Goal: Task Accomplishment & Management: Complete application form

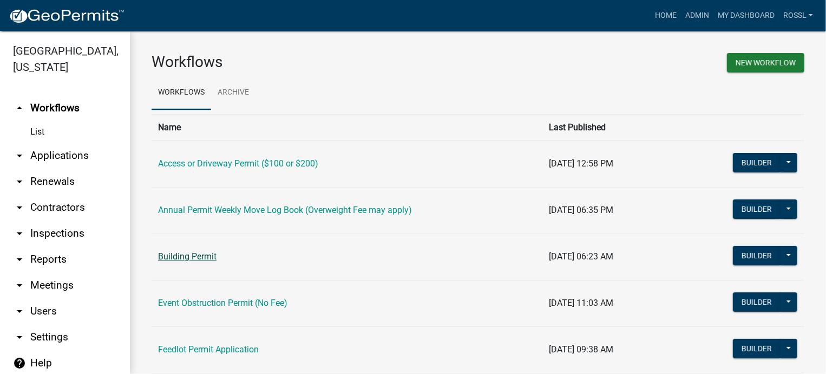
click at [196, 259] on link "Building Permit" at bounding box center [187, 257] width 58 height 10
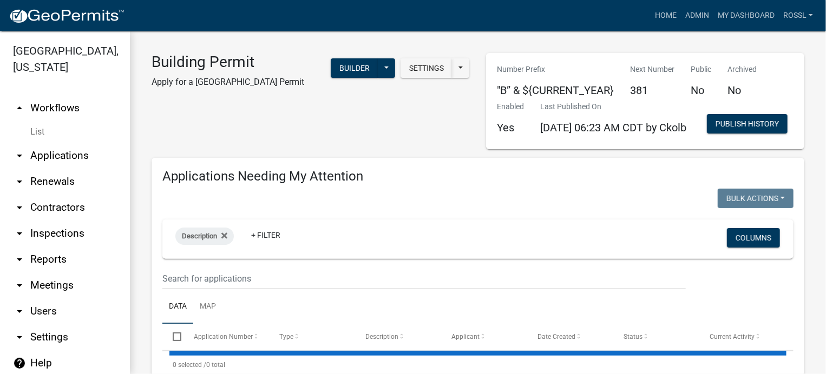
select select "2: 50"
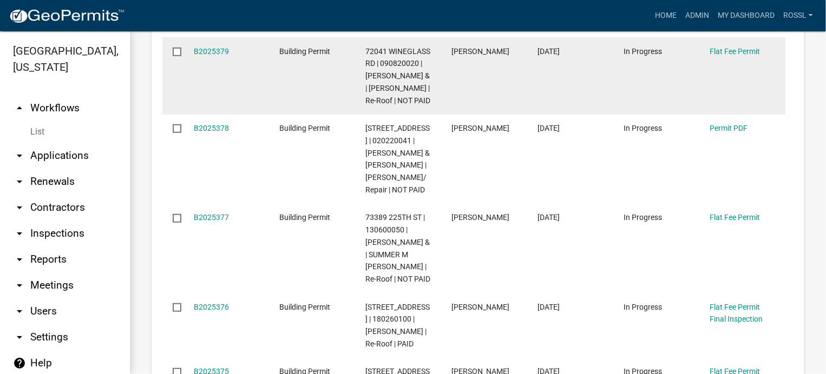
scroll to position [433, 0]
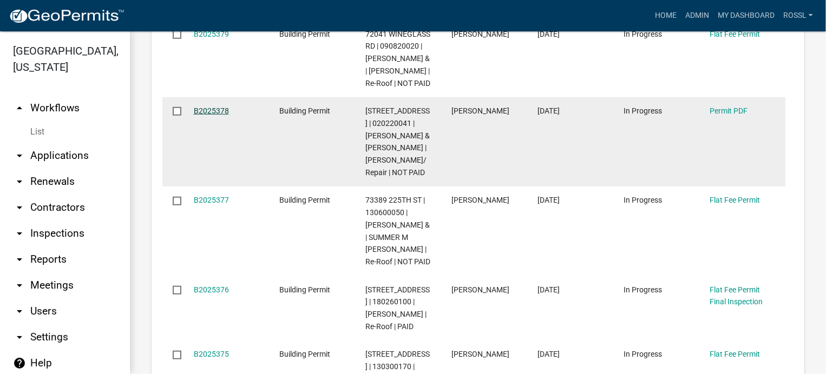
click at [205, 115] on link "B2025378" at bounding box center [211, 111] width 35 height 9
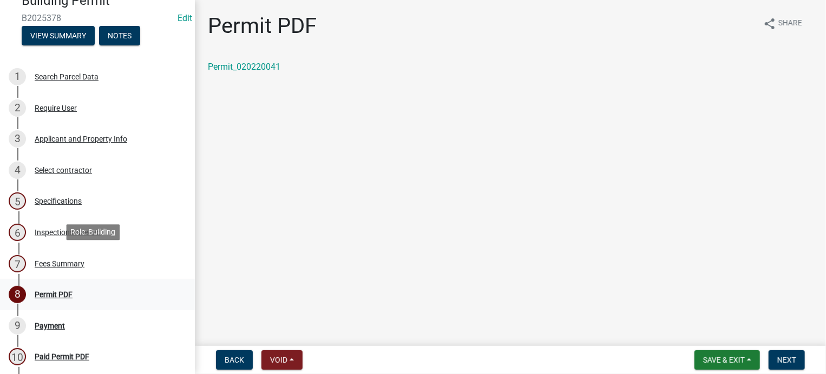
scroll to position [108, 0]
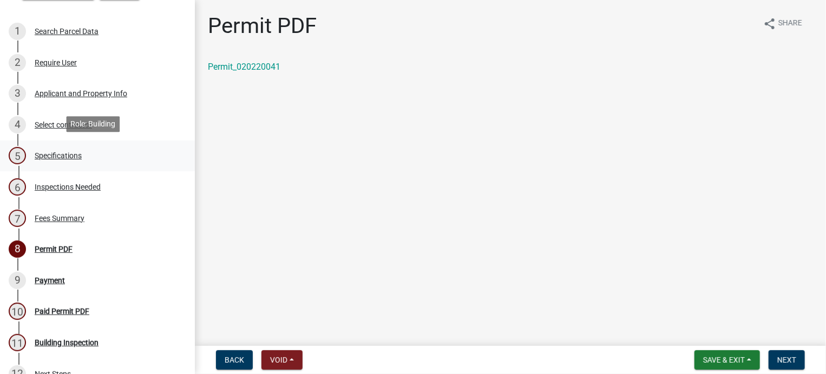
click at [61, 152] on div "Specifications" at bounding box center [58, 156] width 47 height 8
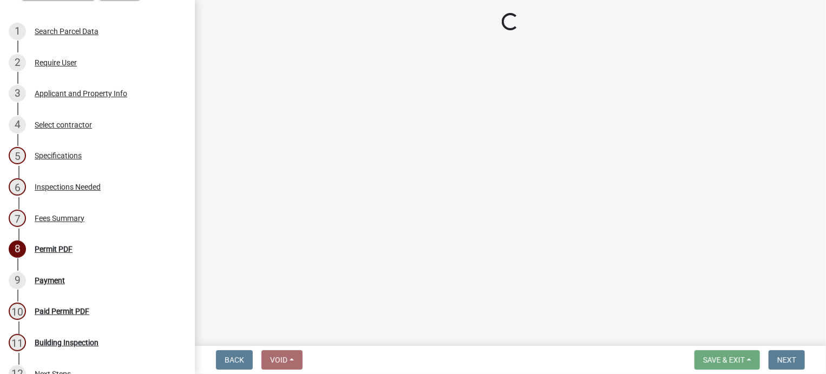
select select "cf5e982a-8fde-449d-bcd8-be8cdfb99374"
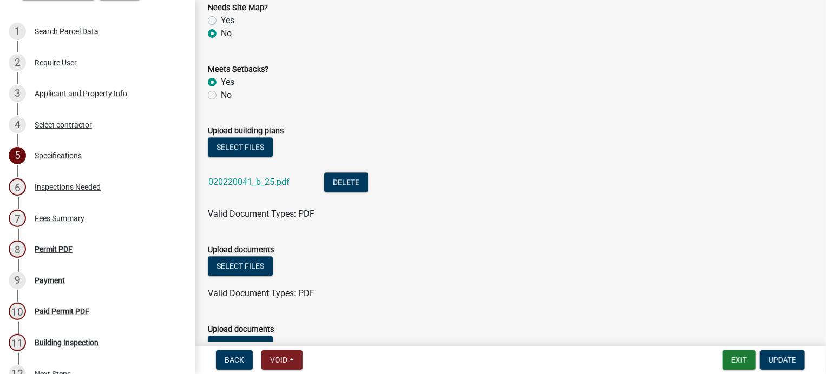
scroll to position [1245, 0]
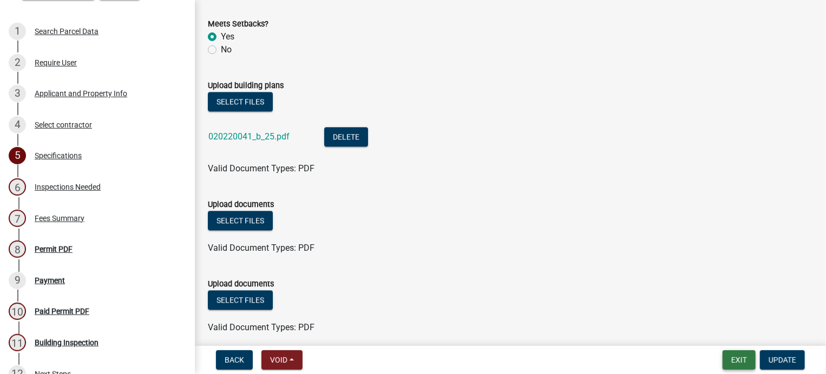
click at [745, 359] on button "Exit" at bounding box center [738, 360] width 33 height 19
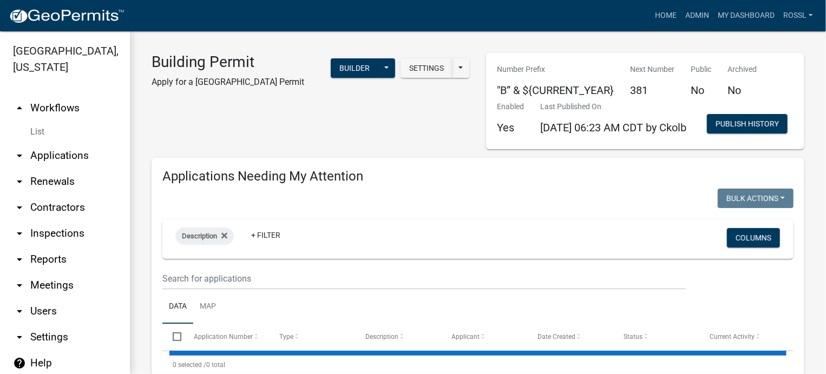
select select "2: 50"
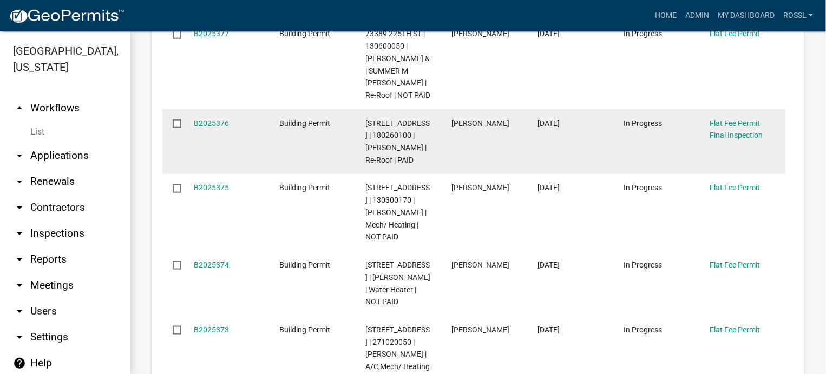
scroll to position [595, 0]
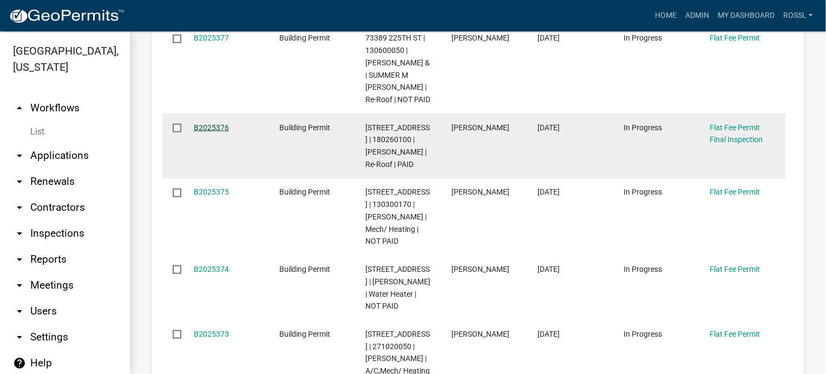
click at [216, 132] on link "B2025376" at bounding box center [211, 127] width 35 height 9
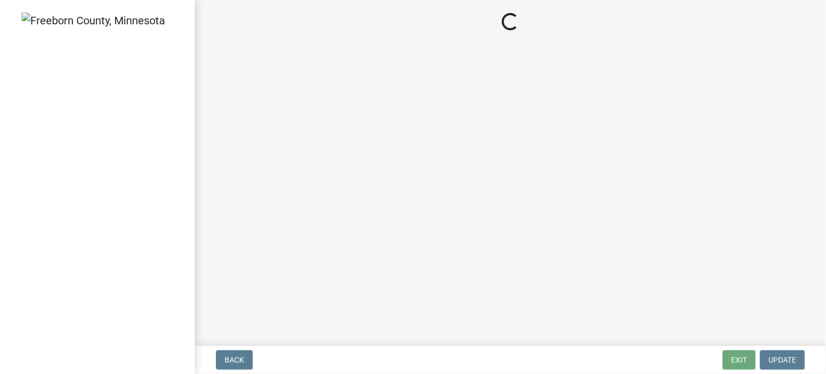
select select "3613e5d6-c0da-40a7-83d4-d5638b2e6124"
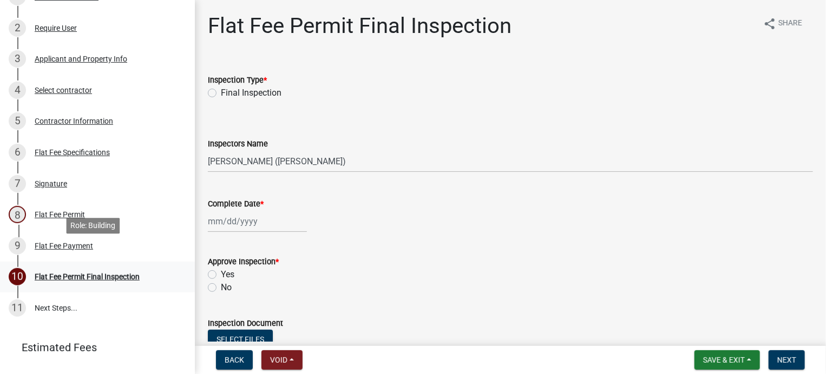
scroll to position [162, 0]
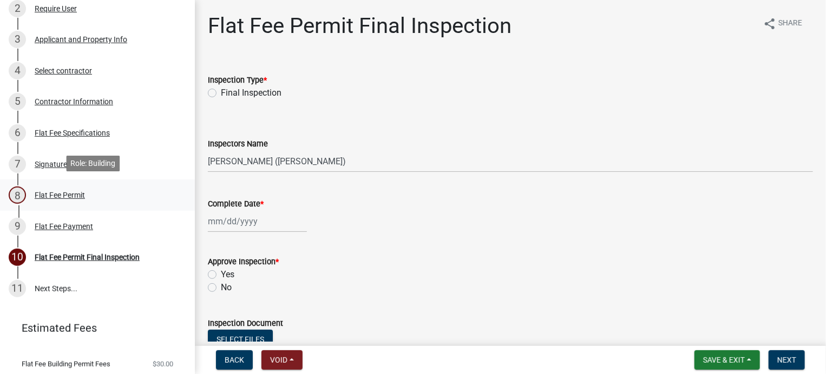
click at [67, 194] on div "Flat Fee Permit" at bounding box center [60, 196] width 50 height 8
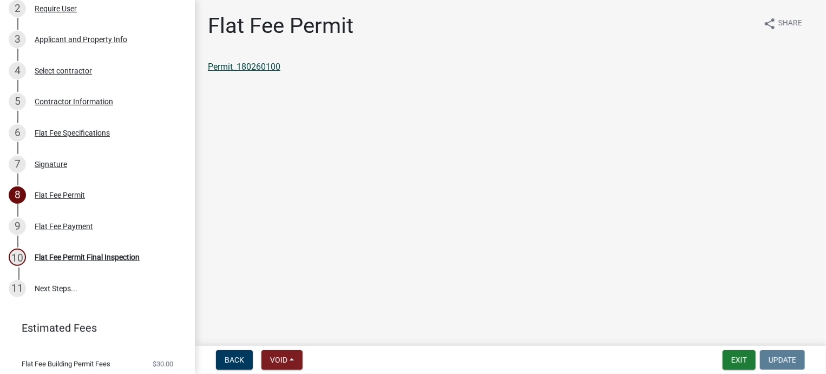
click at [232, 67] on link "Permit_180260100" at bounding box center [244, 67] width 73 height 10
click at [743, 360] on button "Exit" at bounding box center [738, 360] width 33 height 19
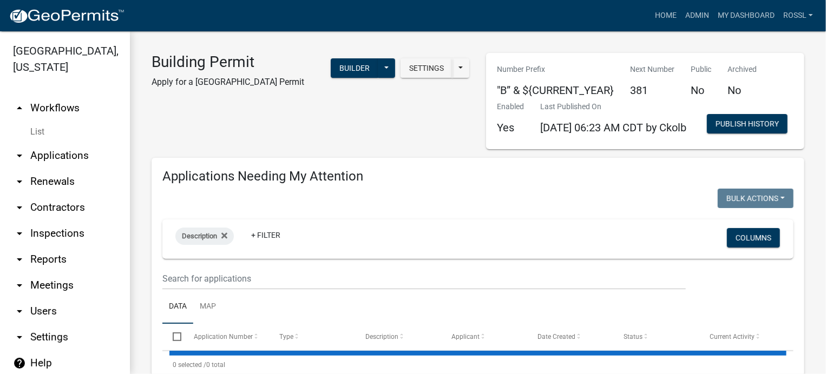
select select "2: 50"
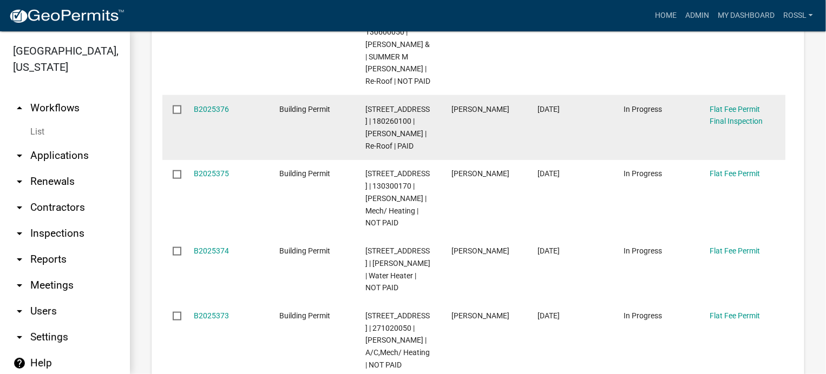
scroll to position [595, 0]
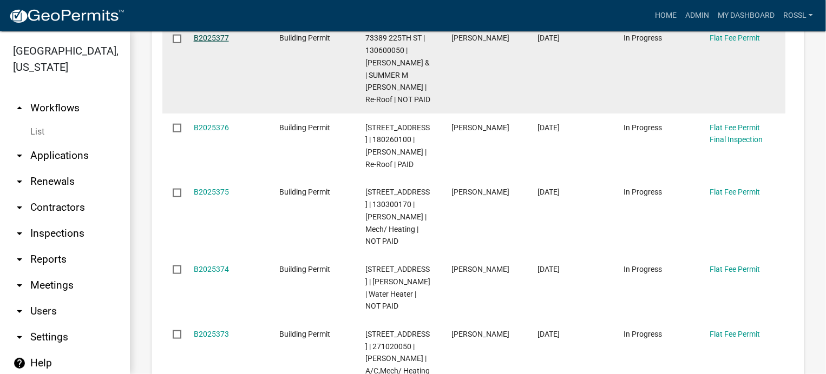
click at [218, 42] on link "B2025377" at bounding box center [211, 38] width 35 height 9
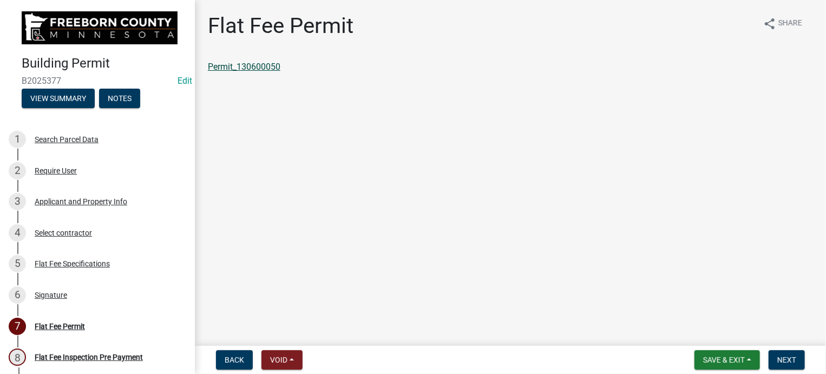
click at [271, 68] on link "Permit_130600050" at bounding box center [244, 67] width 73 height 10
click at [715, 356] on span "Save & Exit" at bounding box center [724, 360] width 42 height 9
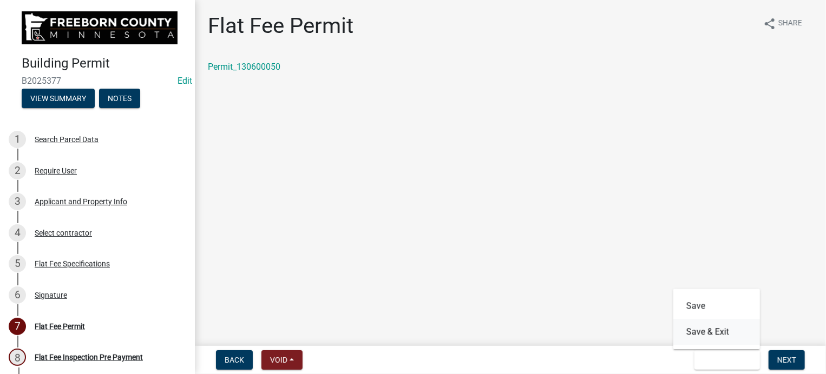
click at [713, 333] on button "Save & Exit" at bounding box center [716, 332] width 87 height 26
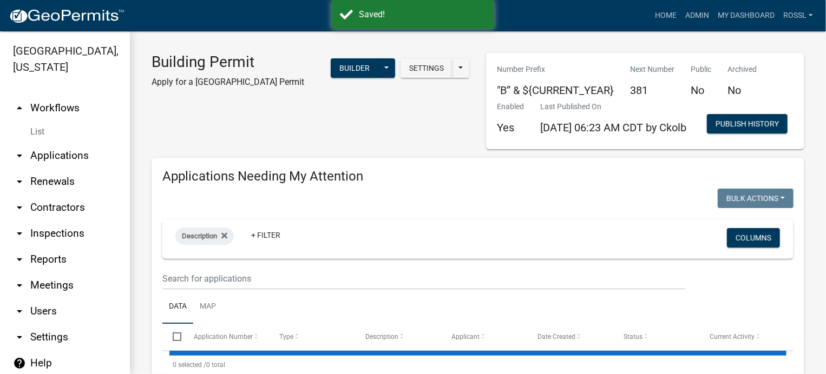
select select "2: 50"
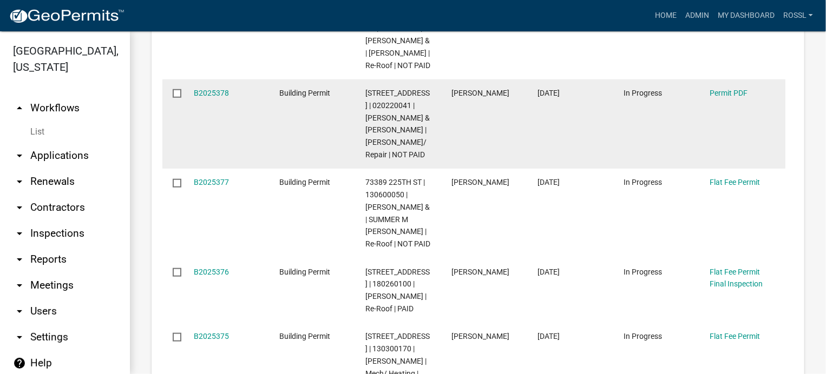
scroll to position [433, 0]
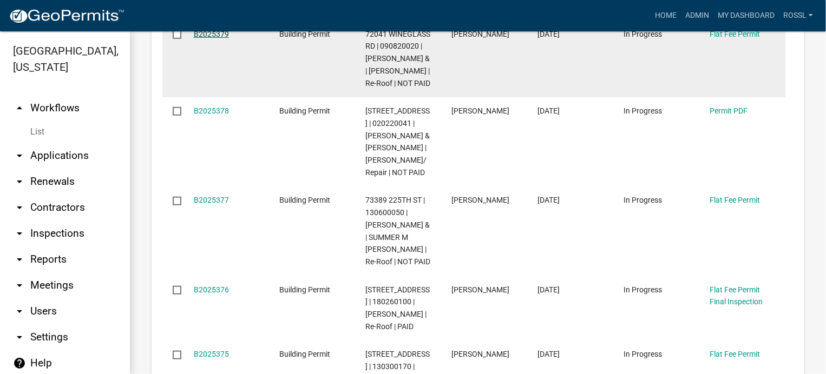
click at [210, 38] on link "B2025379" at bounding box center [211, 34] width 35 height 9
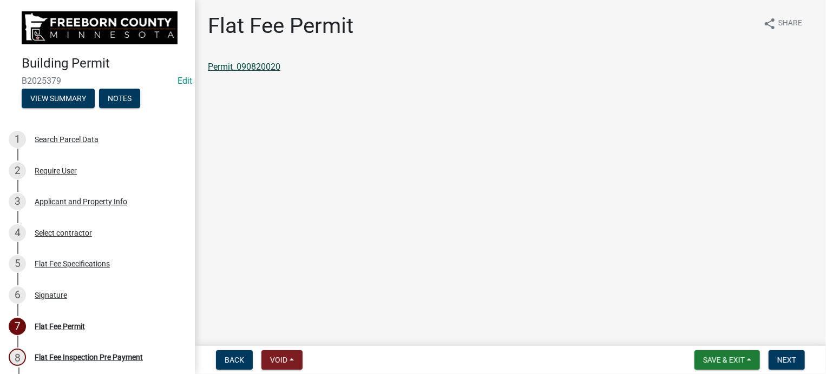
click at [251, 64] on link "Permit_090820020" at bounding box center [244, 67] width 73 height 10
click at [720, 354] on button "Save & Exit" at bounding box center [726, 360] width 65 height 19
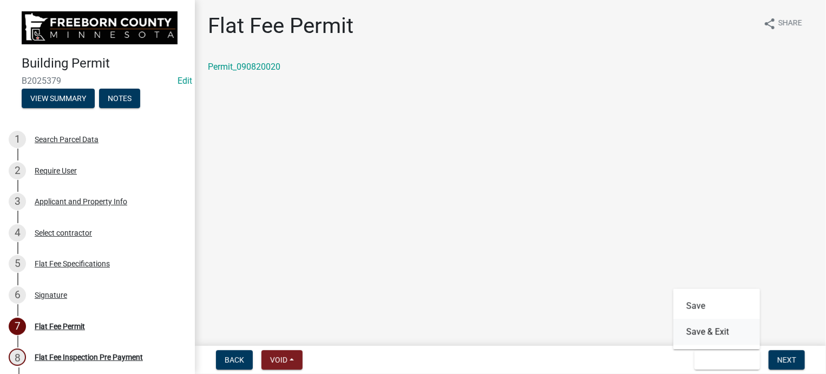
click at [716, 330] on button "Save & Exit" at bounding box center [716, 332] width 87 height 26
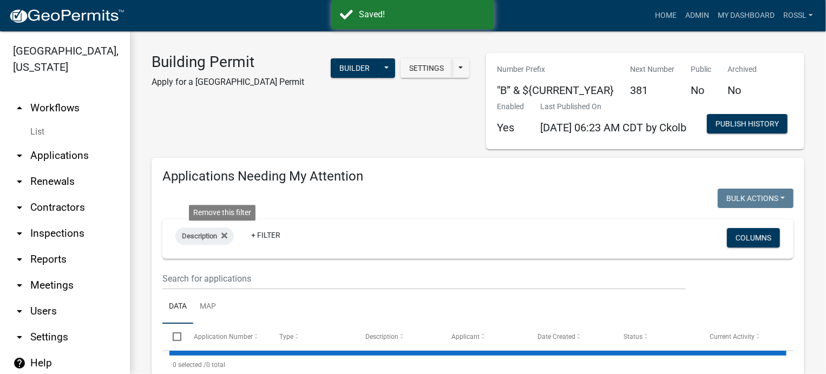
select select "2: 50"
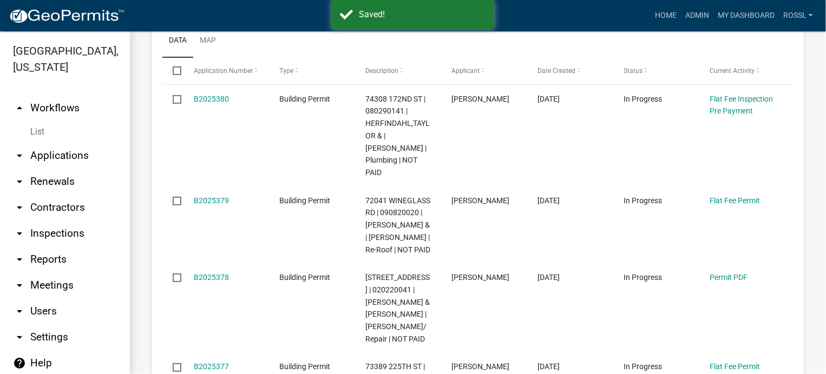
scroll to position [271, 0]
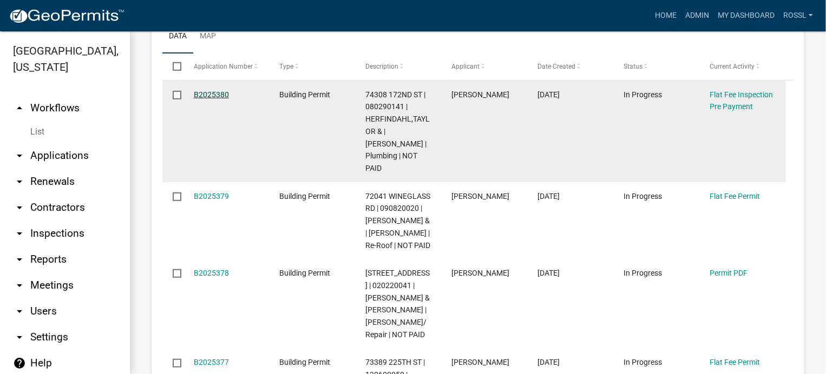
click at [226, 99] on link "B2025380" at bounding box center [211, 94] width 35 height 9
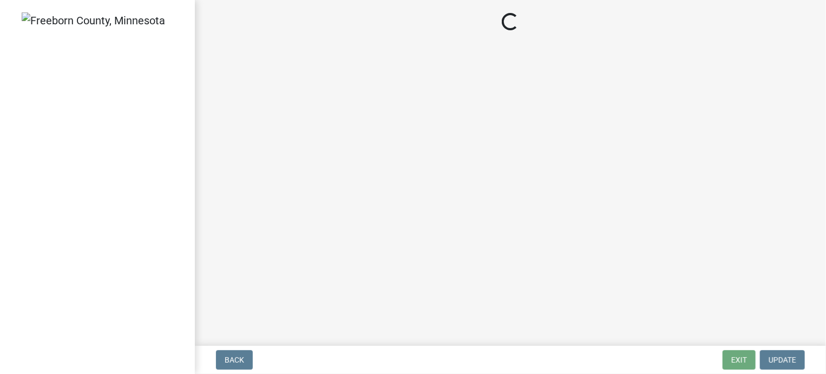
select select "3613e5d6-c0da-40a7-83d4-d5638b2e6124"
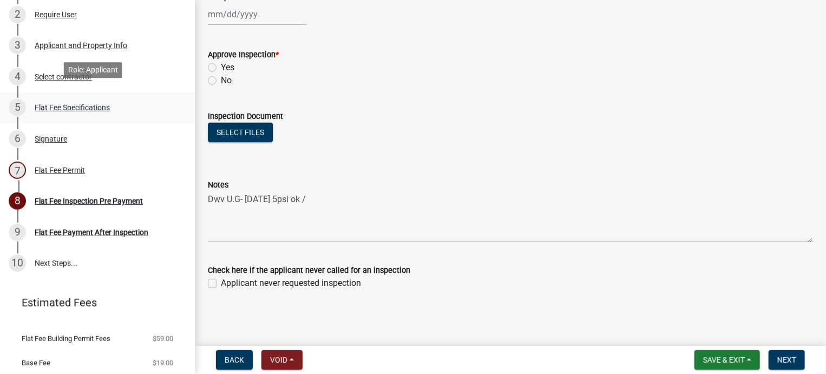
scroll to position [162, 0]
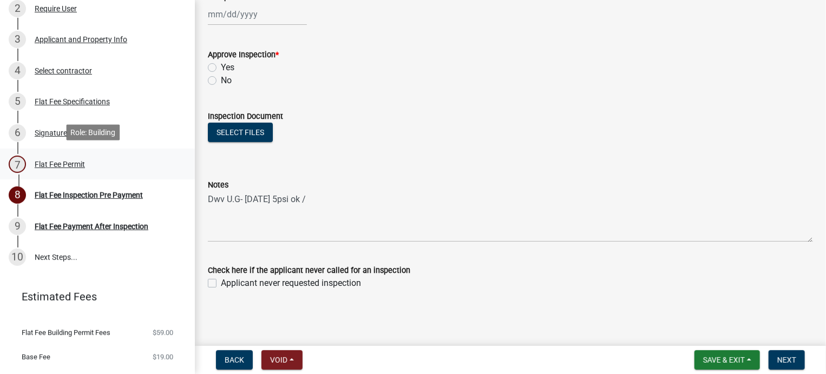
click at [50, 161] on div "Flat Fee Permit" at bounding box center [60, 165] width 50 height 8
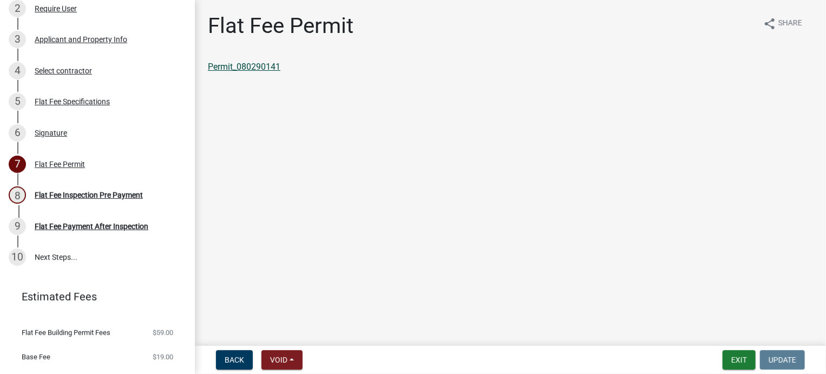
click at [269, 67] on link "Permit_080290141" at bounding box center [244, 67] width 73 height 10
click at [729, 361] on button "Exit" at bounding box center [738, 360] width 33 height 19
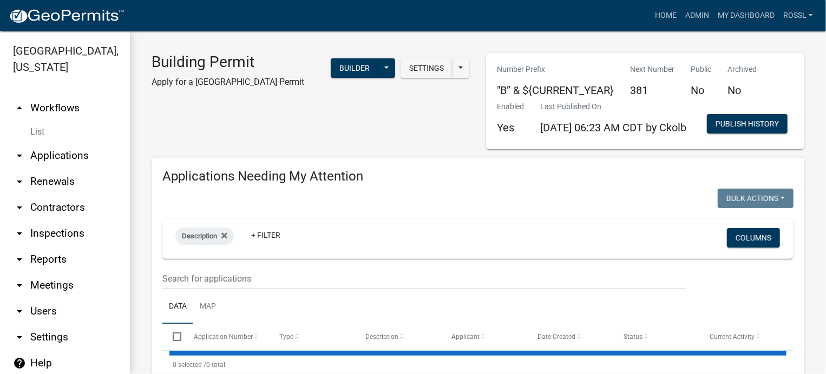
select select "2: 50"
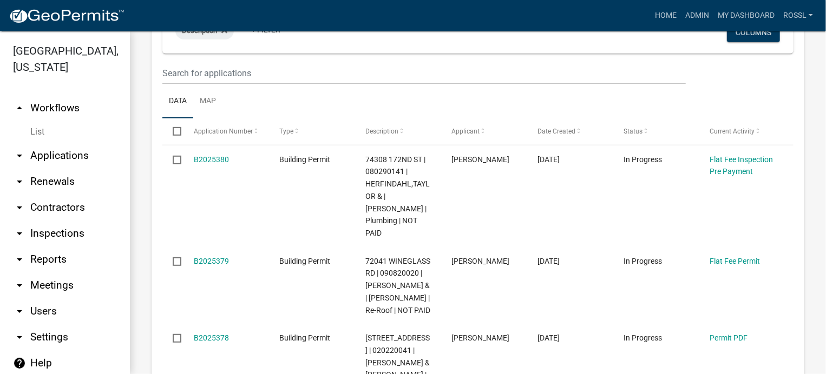
scroll to position [271, 0]
